Goal: Transaction & Acquisition: Purchase product/service

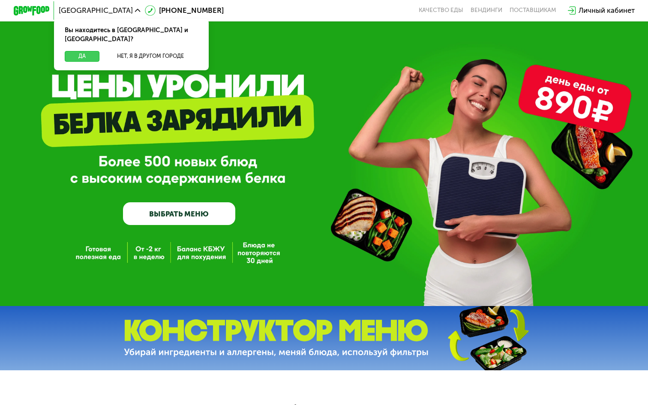
click at [90, 51] on button "Да" at bounding box center [82, 56] width 35 height 11
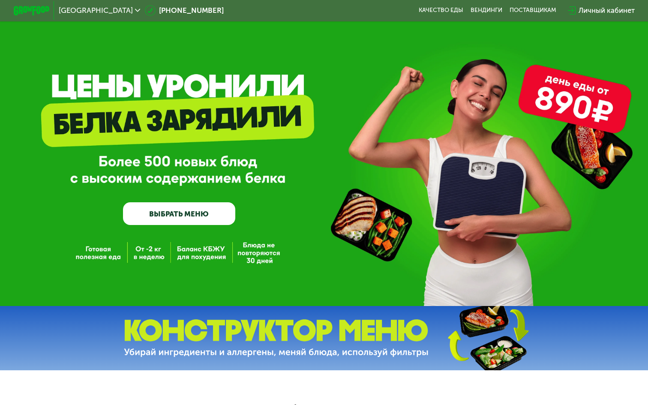
click at [199, 212] on link "ВЫБРАТЬ МЕНЮ" at bounding box center [179, 213] width 112 height 22
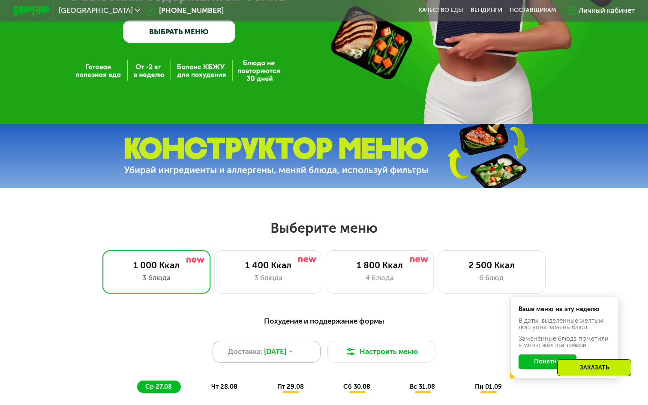
scroll to position [180, 0]
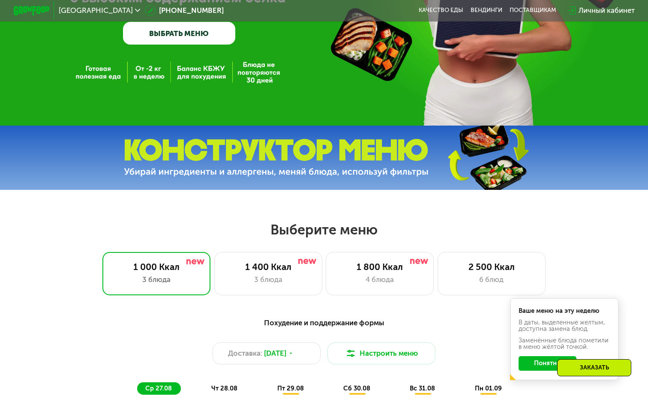
click at [200, 35] on link "ВЫБРАТЬ МЕНЮ" at bounding box center [179, 33] width 112 height 22
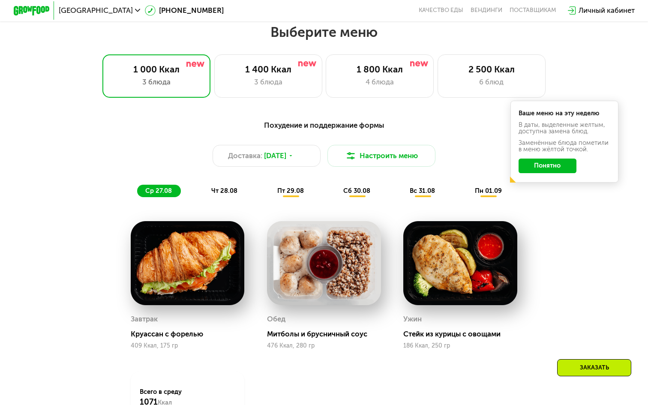
scroll to position [380, 0]
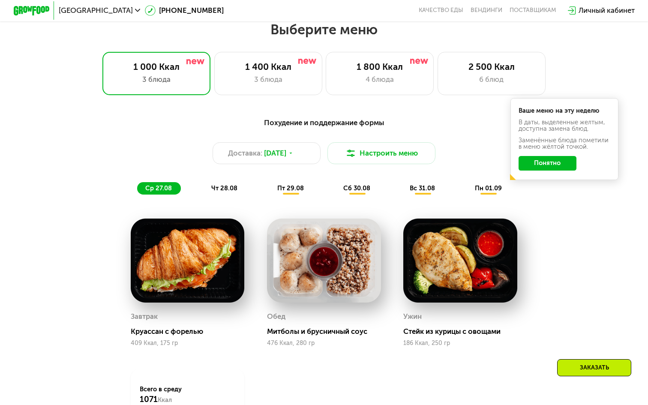
click at [557, 160] on button "Понятно" at bounding box center [547, 163] width 58 height 15
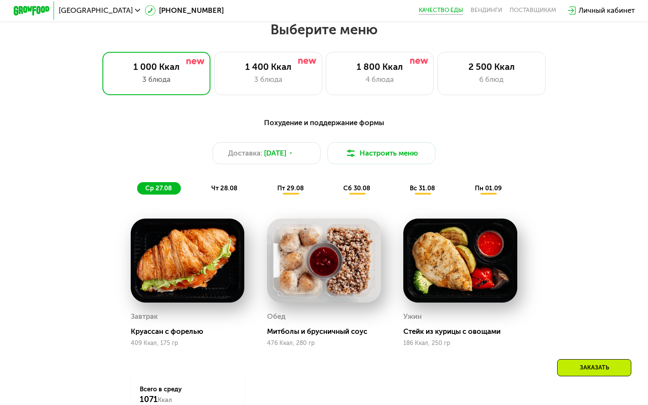
click at [450, 11] on link "Качество еды" at bounding box center [441, 10] width 45 height 7
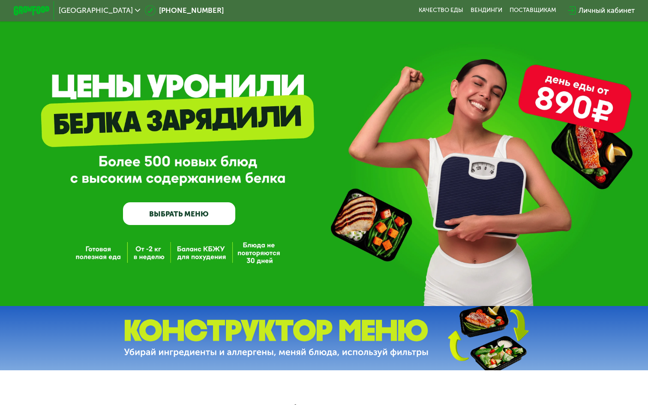
click at [204, 216] on link "ВЫБРАТЬ МЕНЮ" at bounding box center [179, 213] width 112 height 22
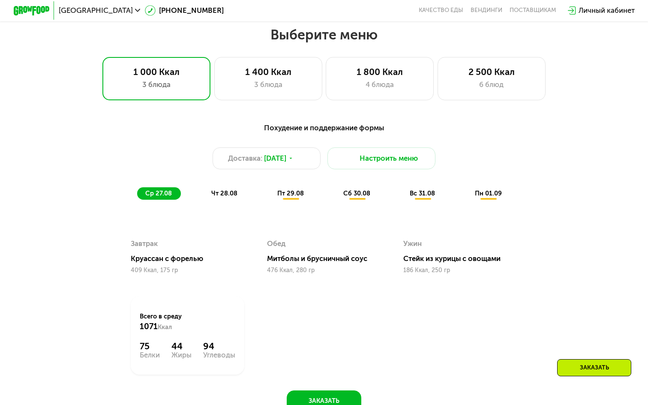
scroll to position [380, 0]
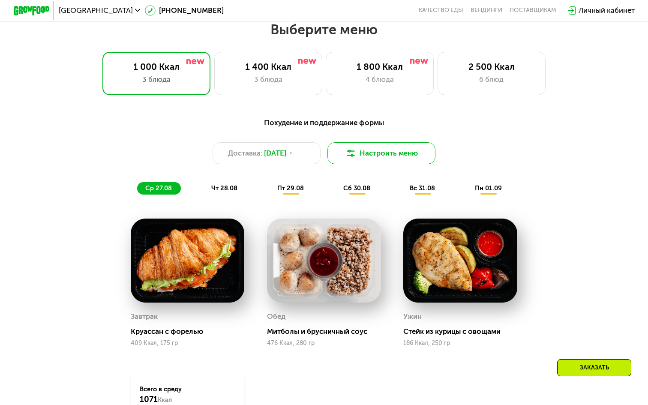
click at [388, 149] on button "Настроить меню" at bounding box center [381, 152] width 108 height 21
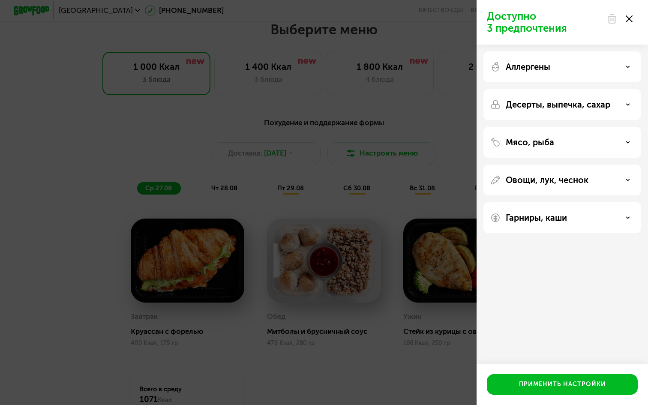
click at [532, 64] on p "Аллергены" at bounding box center [528, 67] width 45 height 10
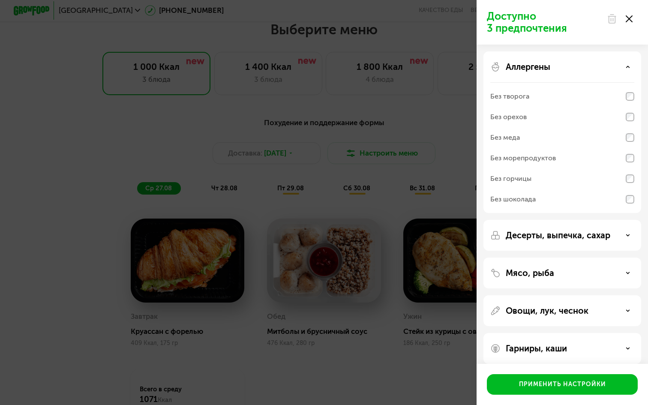
click at [594, 231] on p "Десерты, выпечка, сахар" at bounding box center [558, 235] width 105 height 10
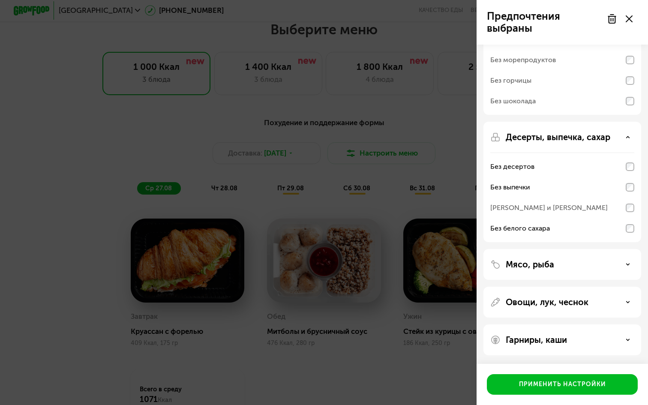
scroll to position [98, 0]
click at [627, 263] on icon at bounding box center [628, 264] width 4 height 4
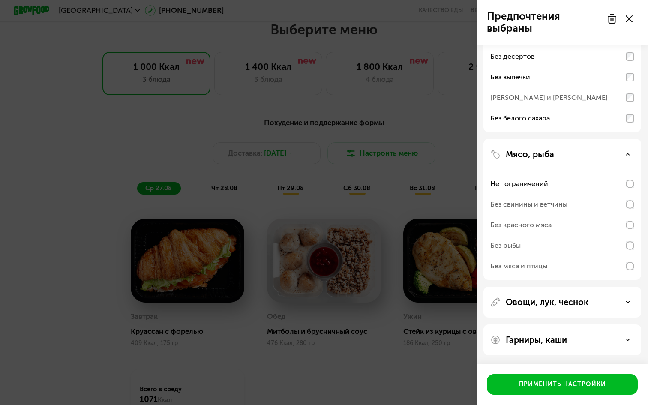
scroll to position [208, 0]
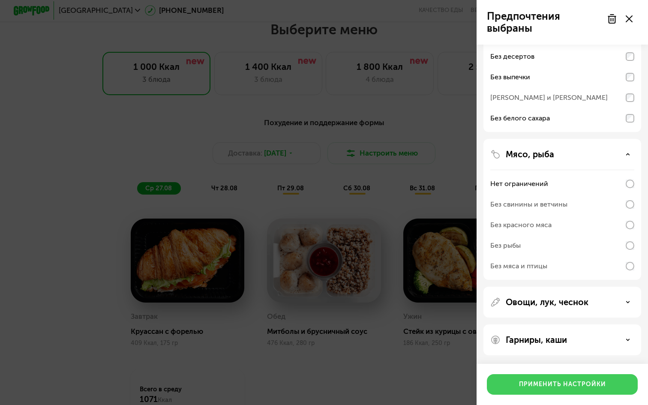
click at [555, 386] on div "Применить настройки" at bounding box center [562, 384] width 87 height 9
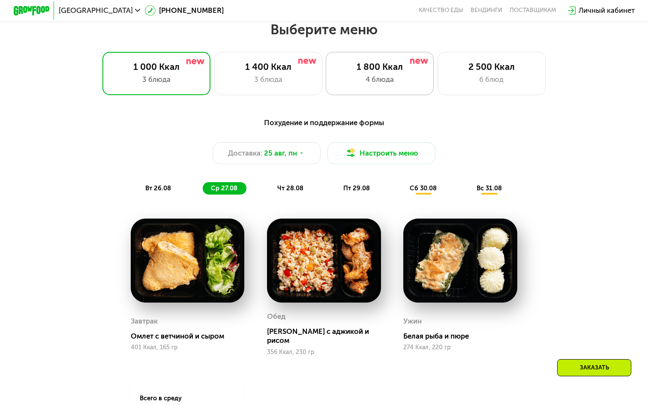
click at [378, 78] on div "4 блюда" at bounding box center [379, 79] width 89 height 11
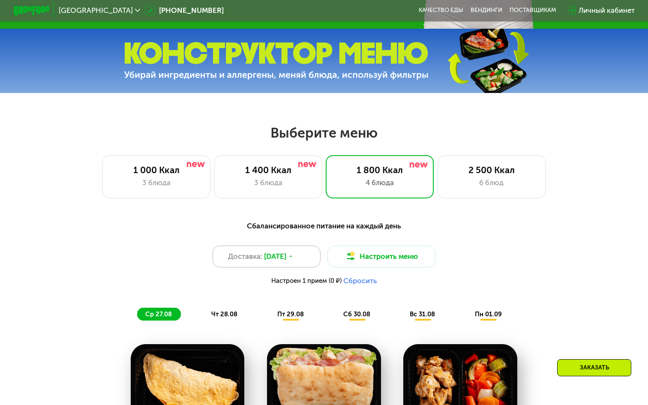
scroll to position [283, 0]
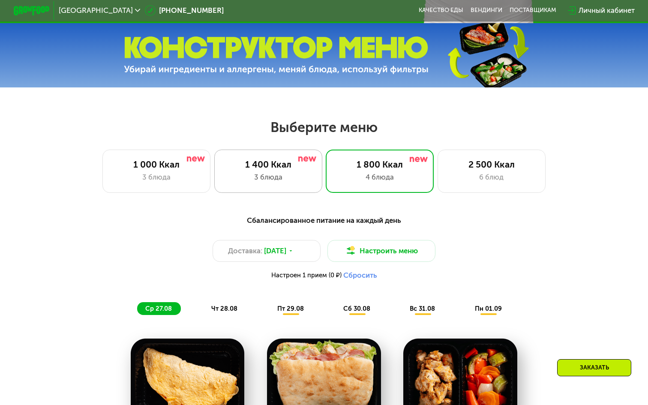
click at [300, 181] on div "3 блюда" at bounding box center [268, 177] width 89 height 11
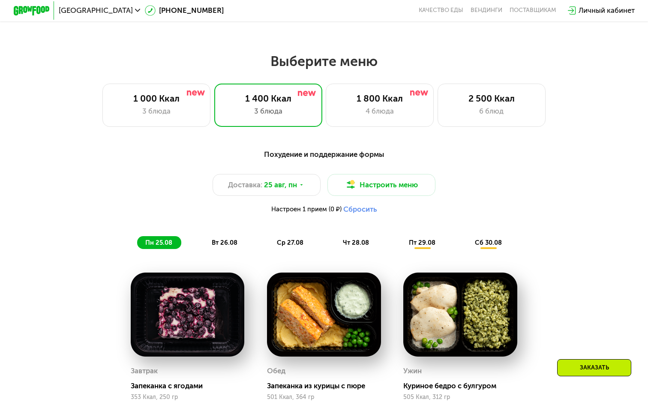
scroll to position [344, 0]
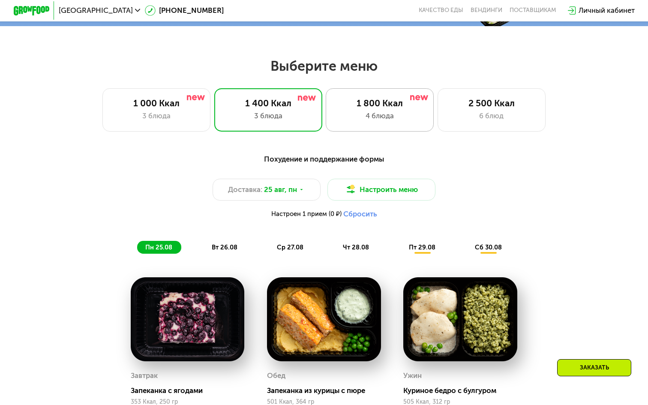
click at [437, 91] on div "1 800 Ккал 4 блюда" at bounding box center [491, 109] width 108 height 43
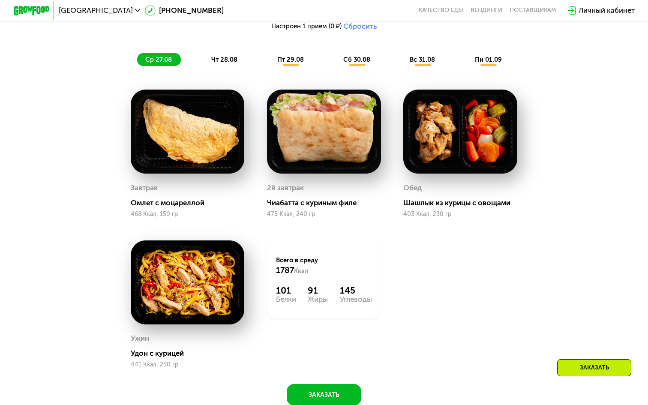
scroll to position [579, 0]
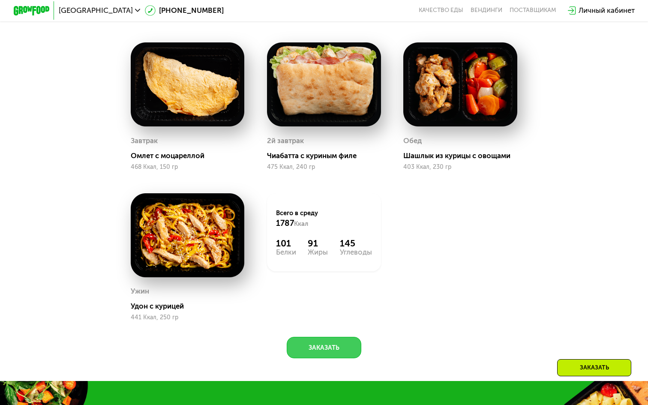
click at [334, 345] on button "Заказать" at bounding box center [324, 347] width 75 height 21
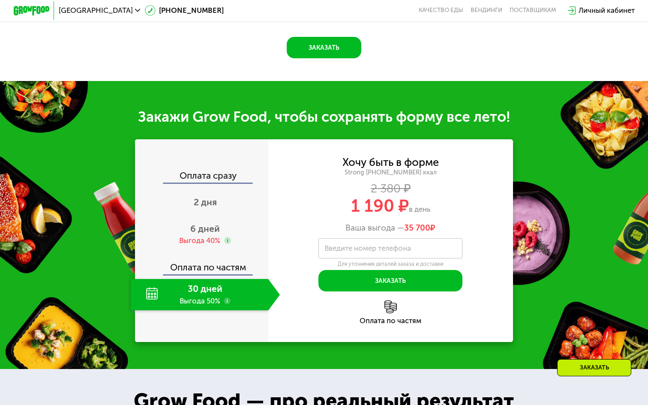
scroll to position [875, 0]
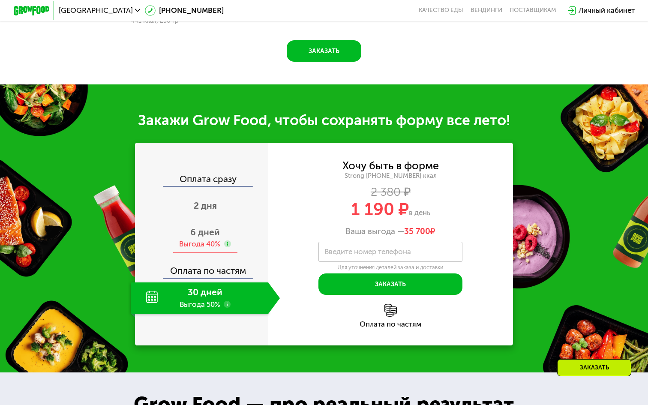
click at [208, 232] on span "6 дней" at bounding box center [205, 232] width 30 height 11
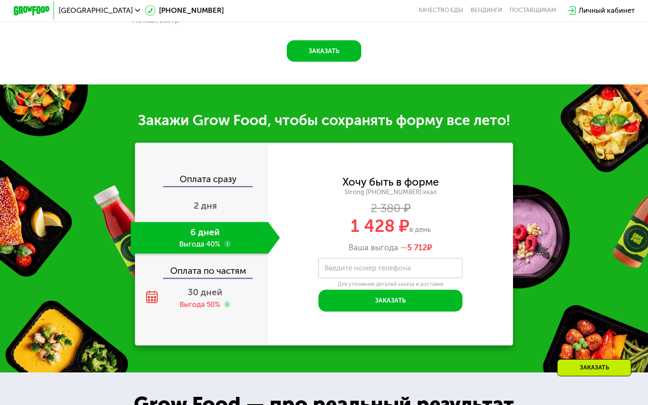
click at [375, 221] on span "1 428 ₽" at bounding box center [379, 226] width 59 height 21
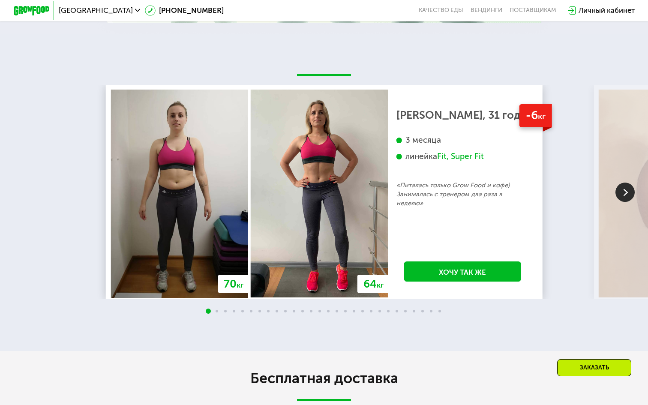
scroll to position [1545, 0]
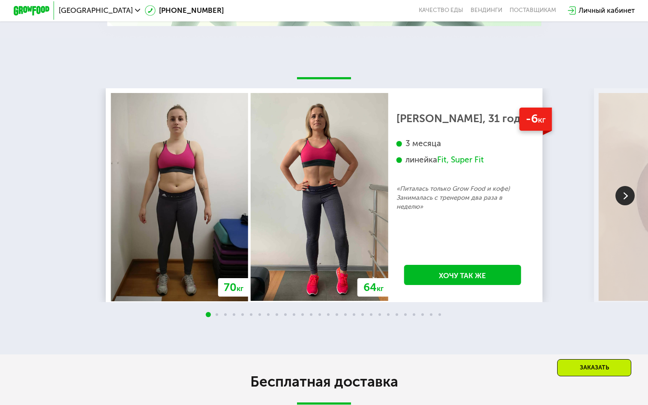
click at [620, 190] on img at bounding box center [624, 195] width 19 height 19
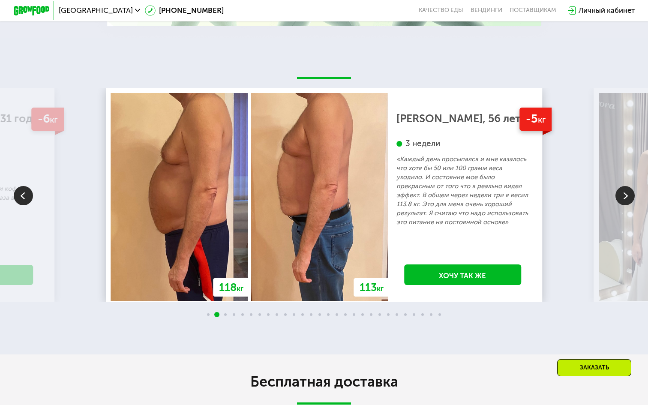
click at [620, 190] on img at bounding box center [624, 195] width 19 height 19
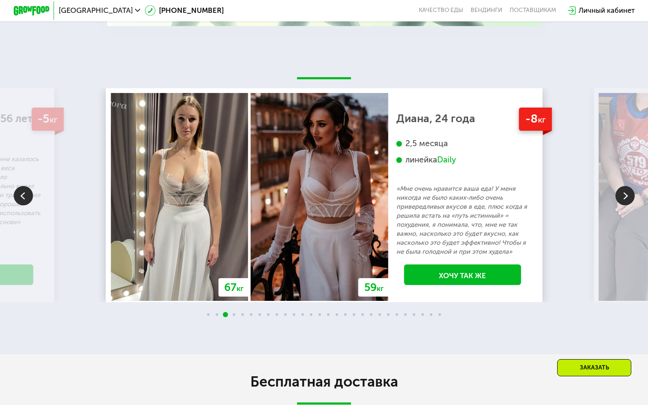
click at [620, 190] on img at bounding box center [624, 195] width 19 height 19
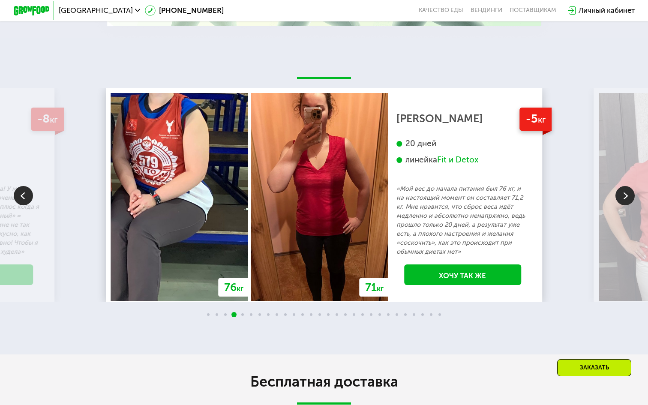
click at [620, 190] on img at bounding box center [624, 195] width 19 height 19
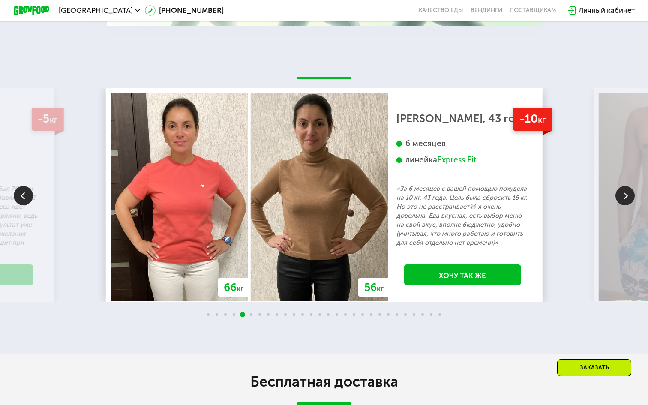
click at [620, 190] on img at bounding box center [624, 195] width 19 height 19
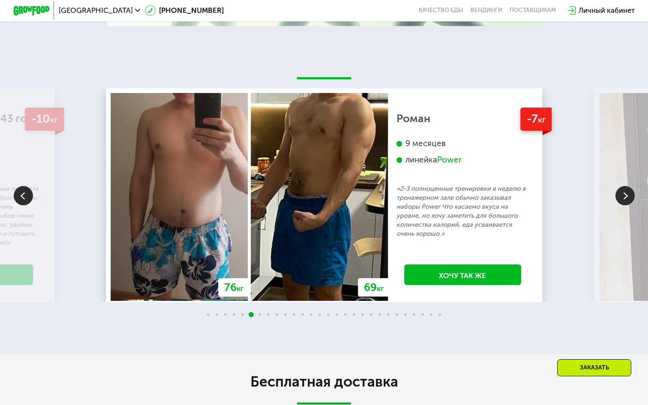
click at [620, 190] on img at bounding box center [624, 195] width 19 height 19
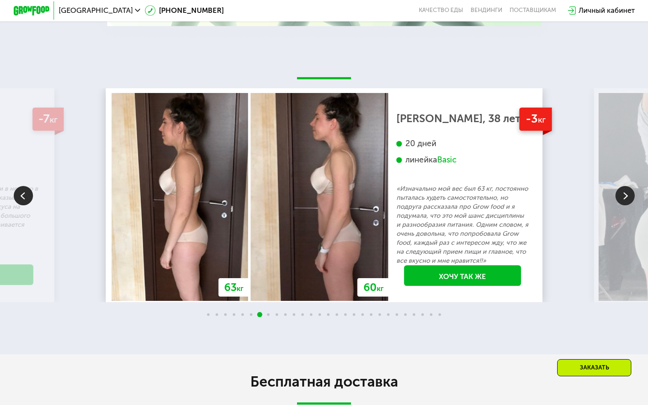
click at [620, 189] on img at bounding box center [624, 195] width 19 height 19
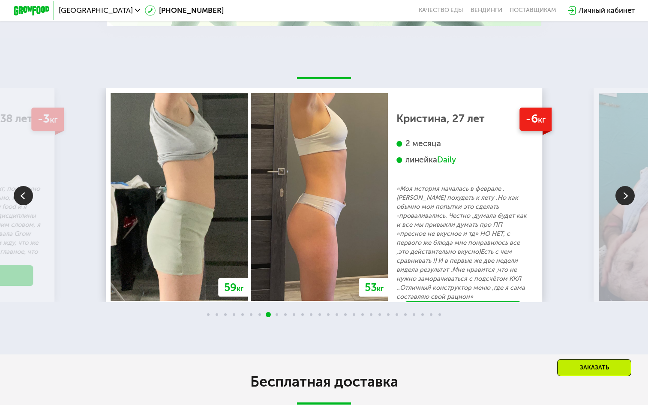
click at [620, 190] on img at bounding box center [624, 195] width 19 height 19
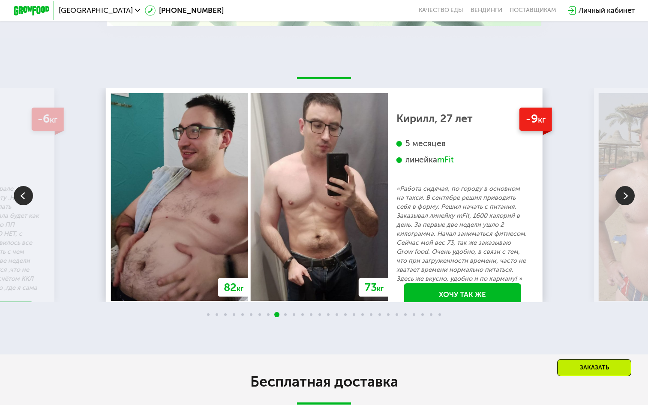
click at [620, 190] on img at bounding box center [624, 195] width 19 height 19
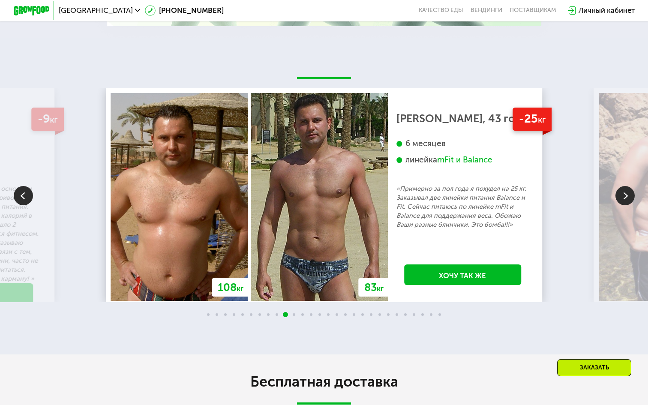
click at [620, 190] on img at bounding box center [624, 195] width 19 height 19
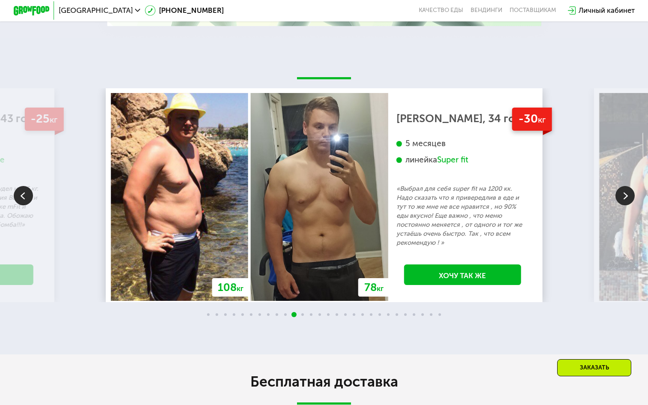
click at [620, 190] on img at bounding box center [624, 195] width 19 height 19
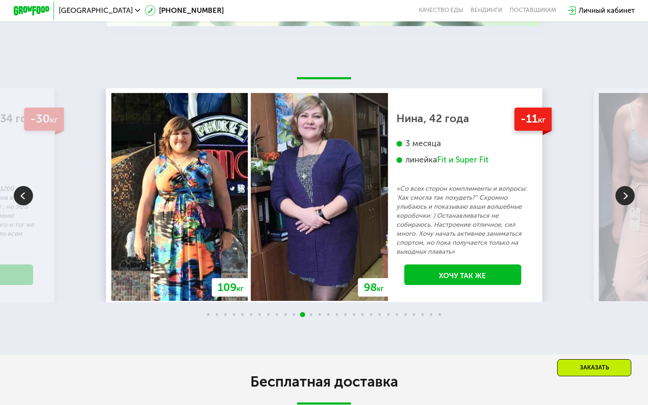
click at [620, 190] on img at bounding box center [624, 195] width 19 height 19
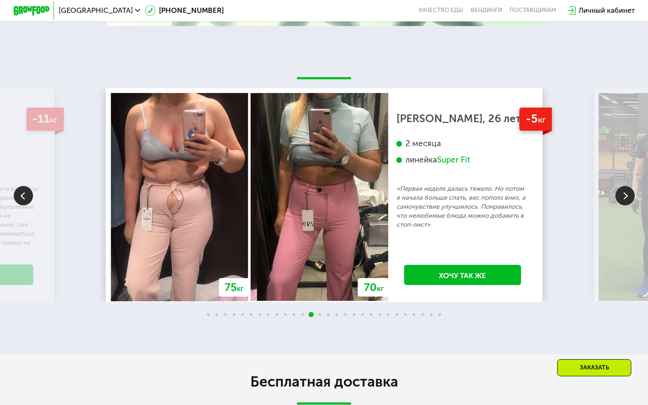
click at [620, 190] on img at bounding box center [624, 195] width 19 height 19
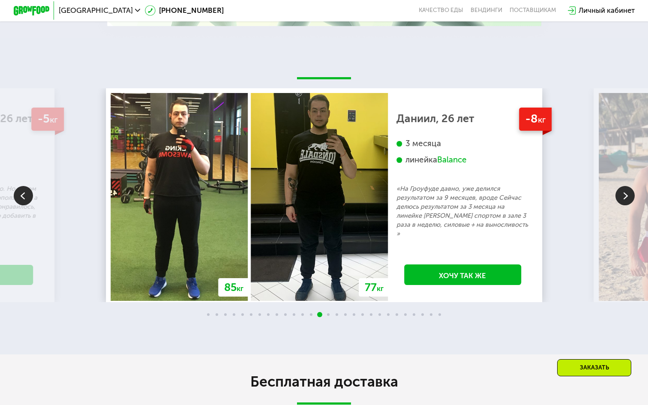
click at [620, 190] on img at bounding box center [624, 195] width 19 height 19
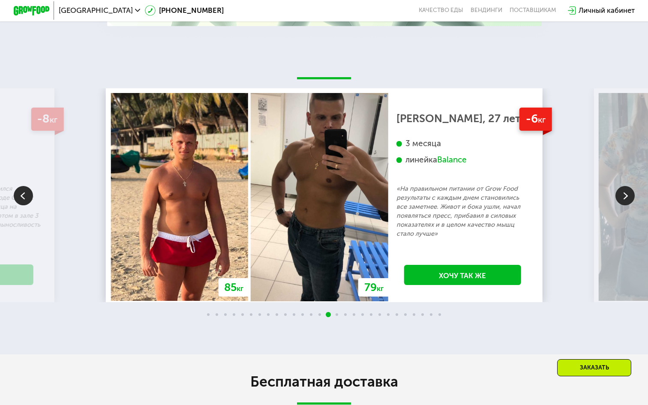
click at [620, 190] on img at bounding box center [624, 195] width 19 height 19
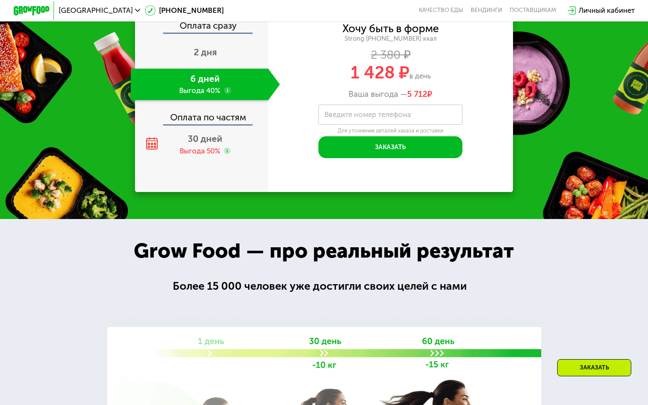
scroll to position [1024, 0]
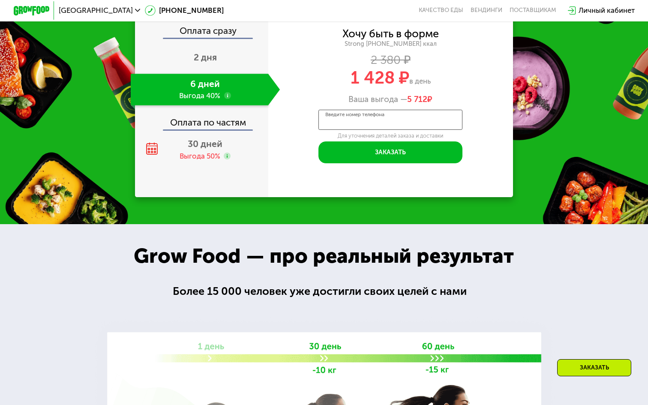
click at [384, 113] on div "Введите номер телефона" at bounding box center [390, 120] width 144 height 20
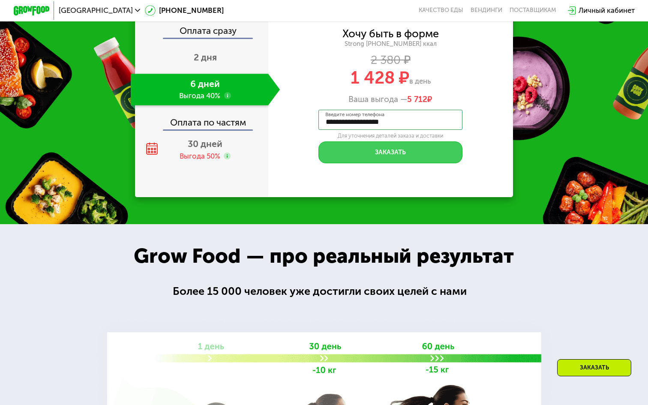
type input "**********"
click at [387, 145] on button "Заказать" at bounding box center [390, 151] width 144 height 21
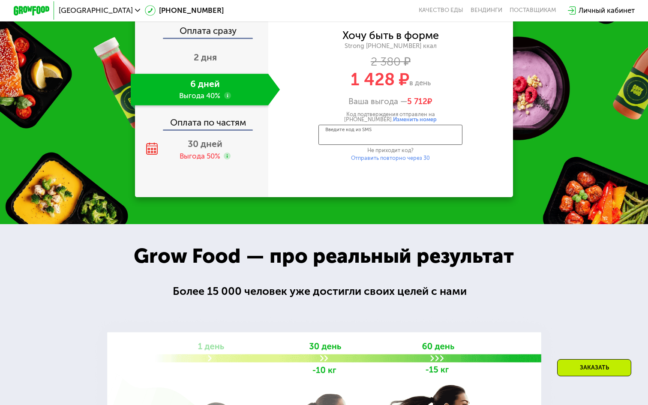
click at [410, 134] on input "Введите код из SMS" at bounding box center [390, 135] width 144 height 20
type input "****"
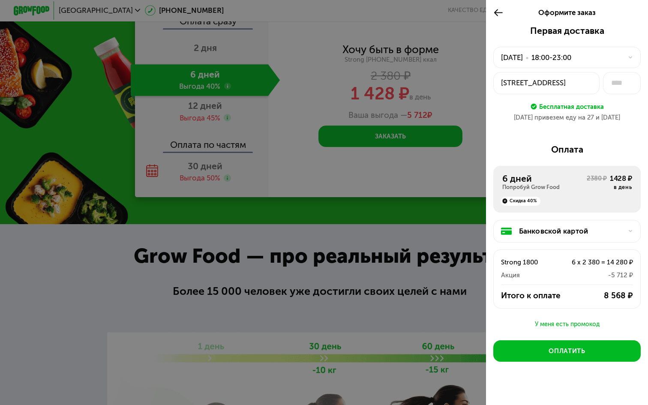
scroll to position [1031, 0]
